Goal: Task Accomplishment & Management: Use online tool/utility

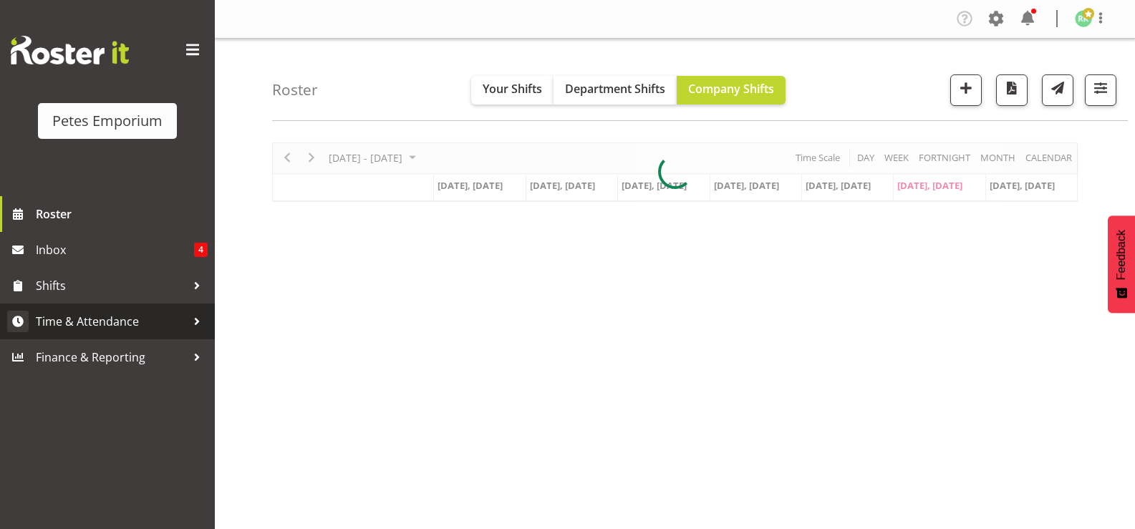
click at [125, 314] on span "Time & Attendance" at bounding box center [111, 321] width 150 height 21
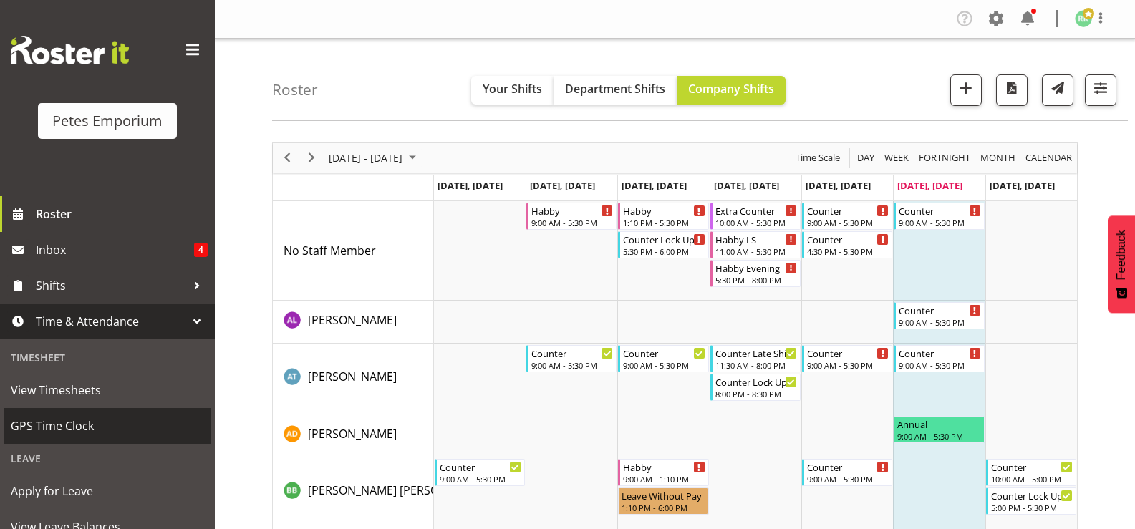
click at [83, 425] on span "GPS Time Clock" at bounding box center [107, 425] width 193 height 21
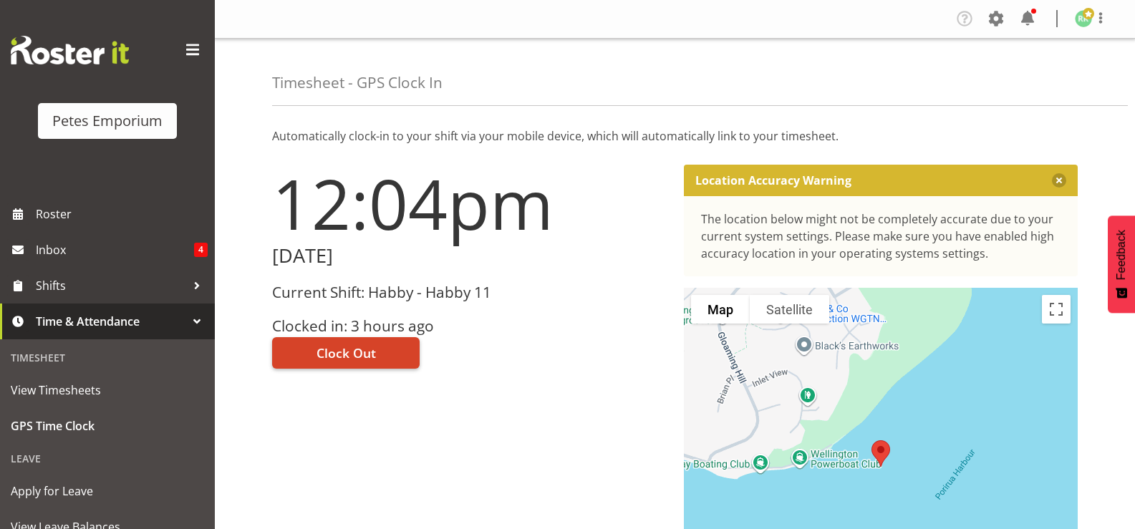
click at [339, 360] on span "Clock Out" at bounding box center [345, 353] width 59 height 19
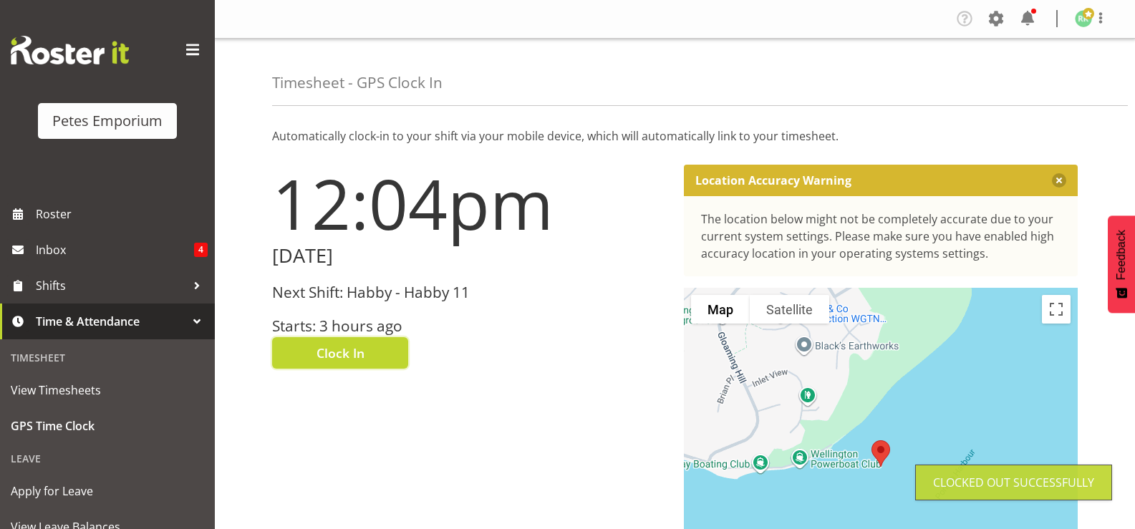
click at [1084, 19] on span at bounding box center [1088, 13] width 11 height 11
click at [1021, 74] on link "Log Out" at bounding box center [1040, 75] width 137 height 26
